Goal: Task Accomplishment & Management: Use online tool/utility

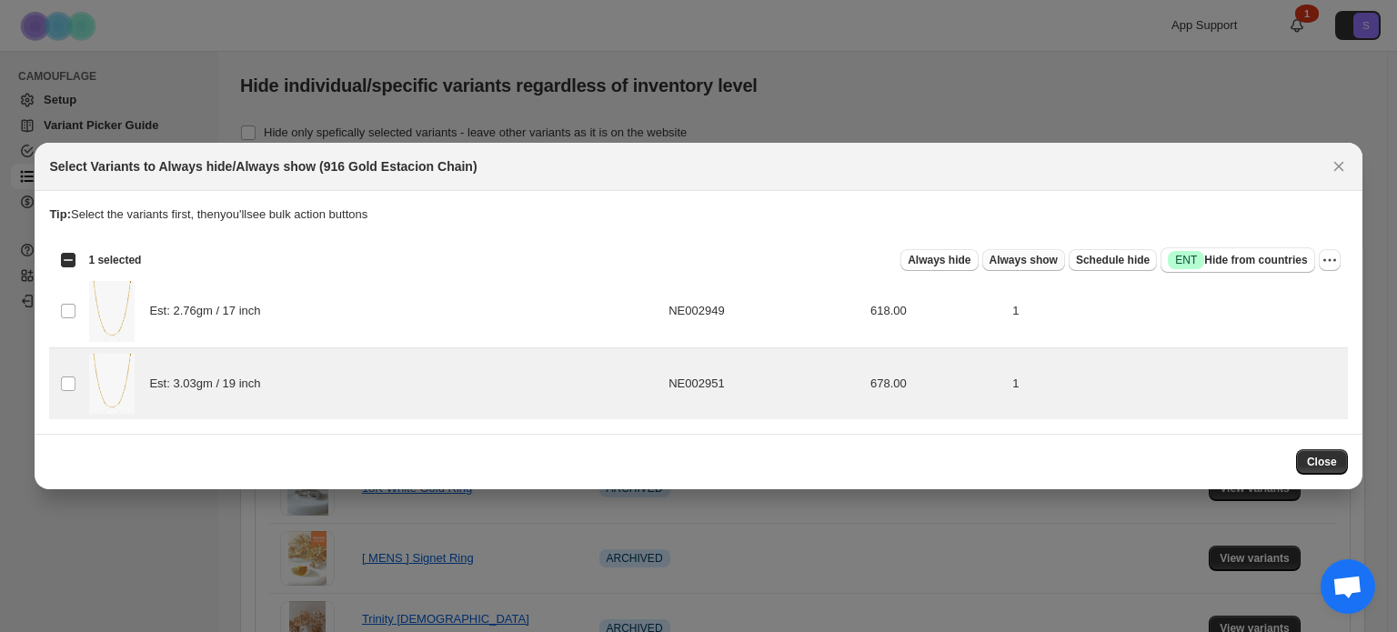
click at [1004, 258] on span "Always show" at bounding box center [1023, 260] width 68 height 15
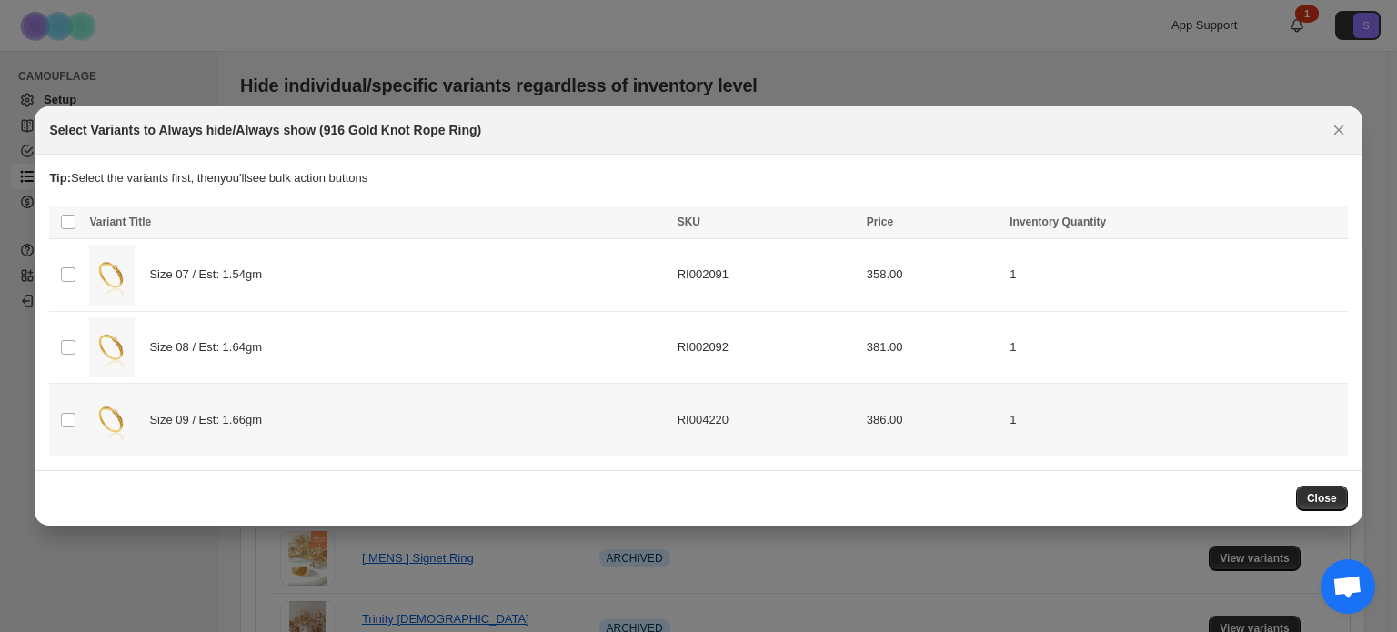
click at [65, 410] on td "Select product variant" at bounding box center [66, 420] width 35 height 72
click at [1032, 225] on span "Always show" at bounding box center [1023, 223] width 68 height 15
